Goal: Task Accomplishment & Management: Manage account settings

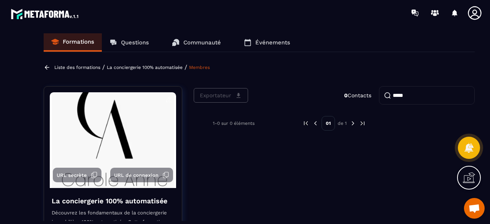
type input "*****"
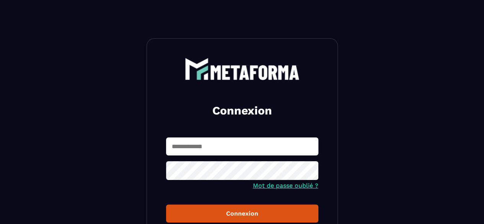
type input "**********"
click at [315, 210] on button "Connexion" at bounding box center [242, 213] width 152 height 18
